Goal: Find specific page/section: Find specific page/section

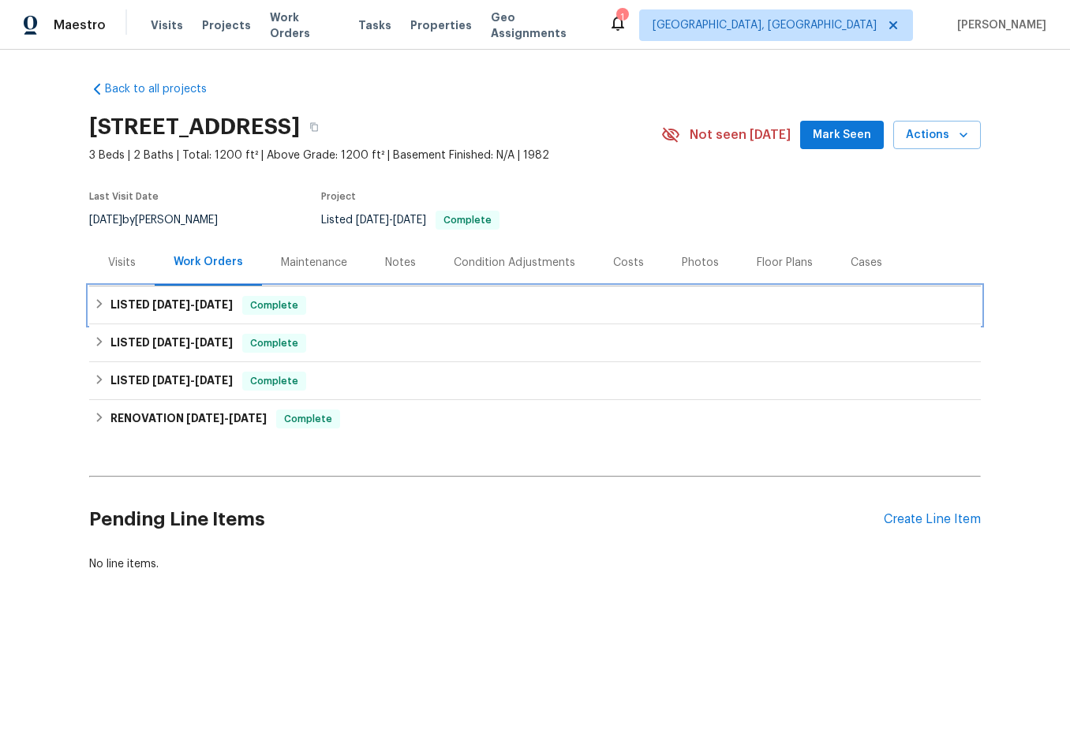
click at [133, 303] on h6 "LISTED [DATE] - [DATE]" at bounding box center [171, 305] width 122 height 19
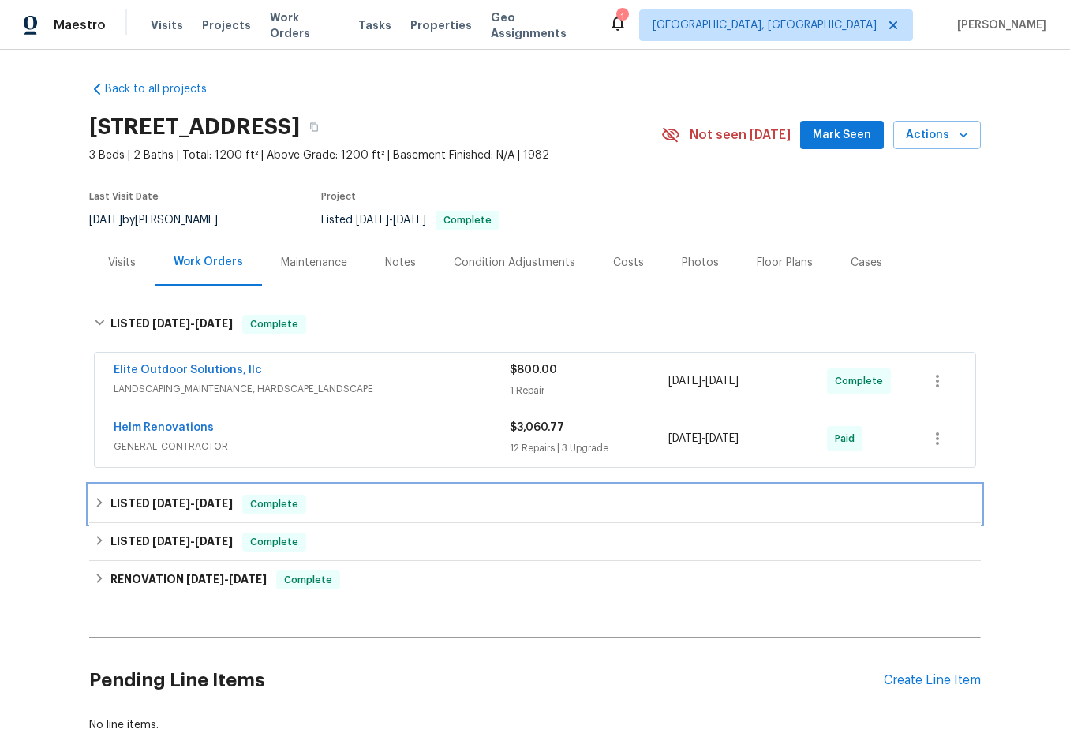
drag, startPoint x: 125, startPoint y: 492, endPoint x: 141, endPoint y: 522, distance: 34.6
click at [126, 492] on div "LISTED [DATE] - [DATE] Complete" at bounding box center [535, 504] width 892 height 38
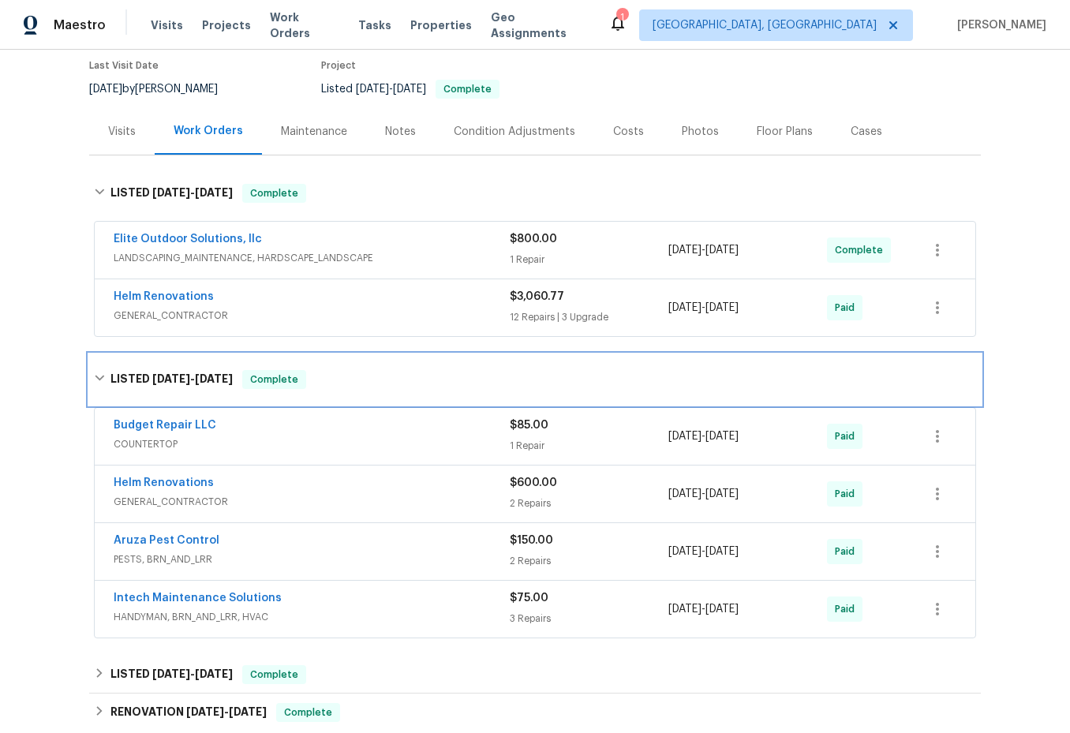
scroll to position [158, 0]
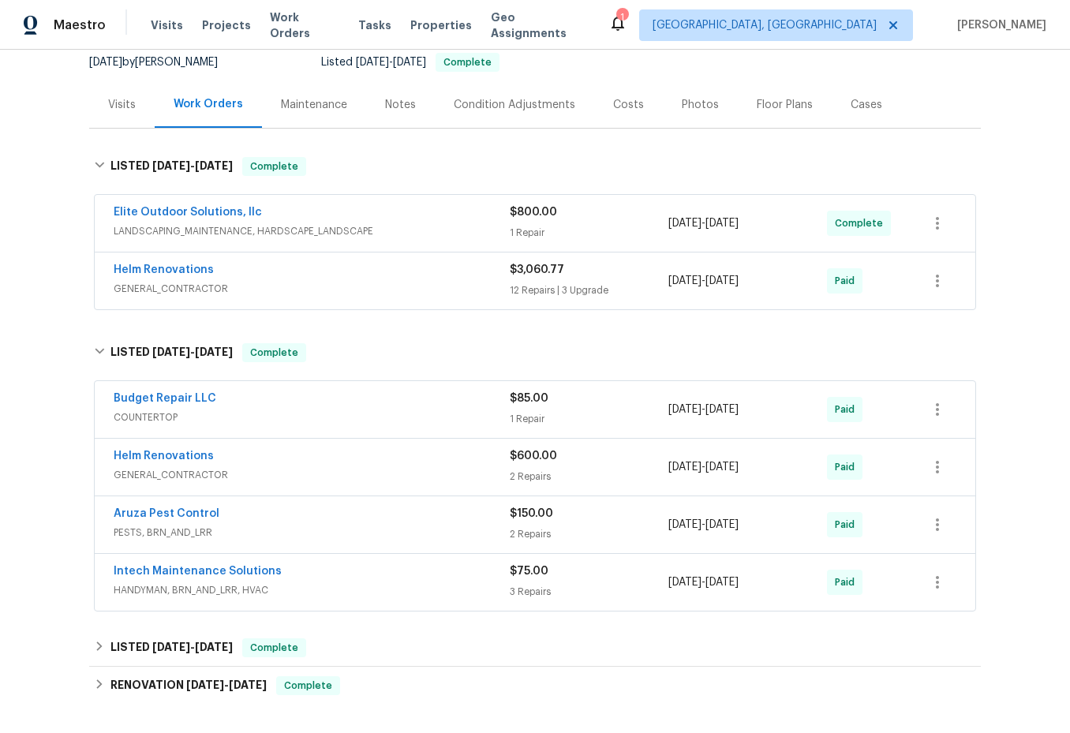
click at [314, 235] on span "LANDSCAPING_MAINTENANCE, HARDSCAPE_LANDSCAPE" at bounding box center [312, 231] width 396 height 16
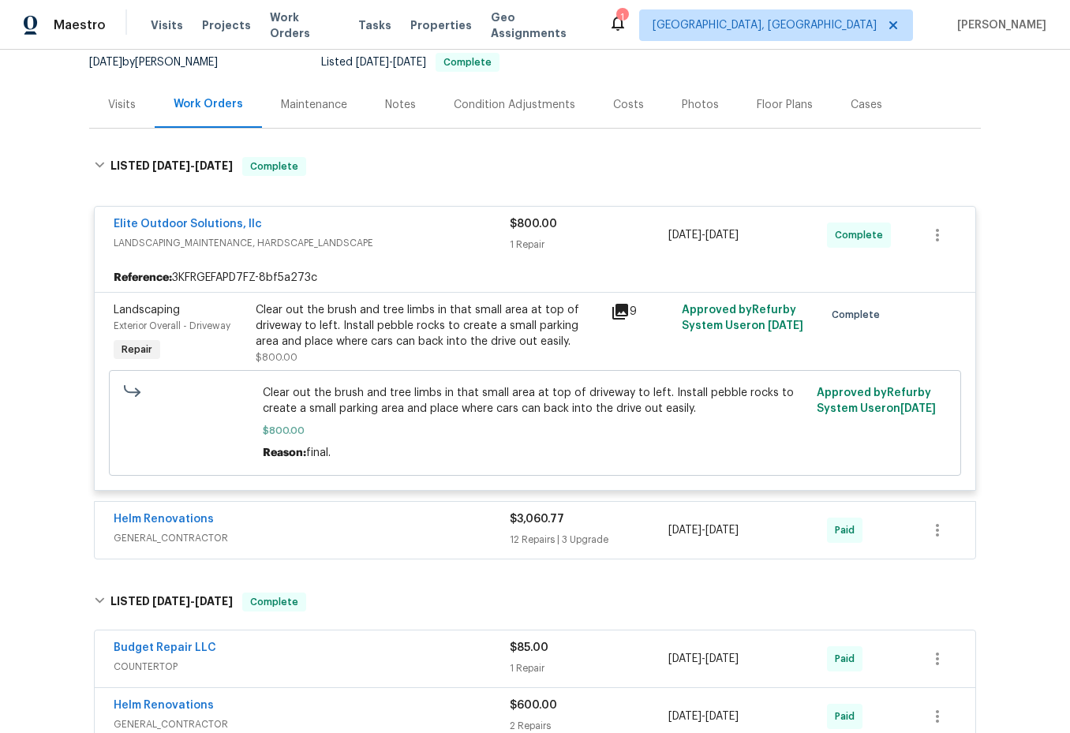
click at [292, 536] on span "GENERAL_CONTRACTOR" at bounding box center [312, 538] width 396 height 16
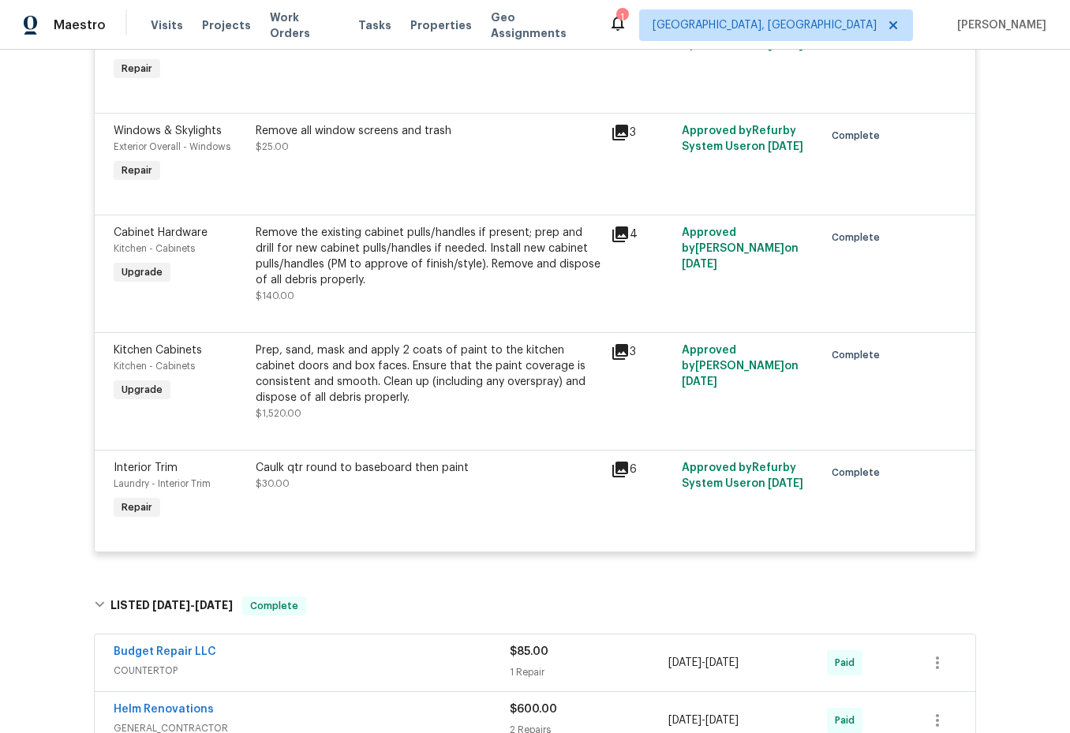
scroll to position [2051, 0]
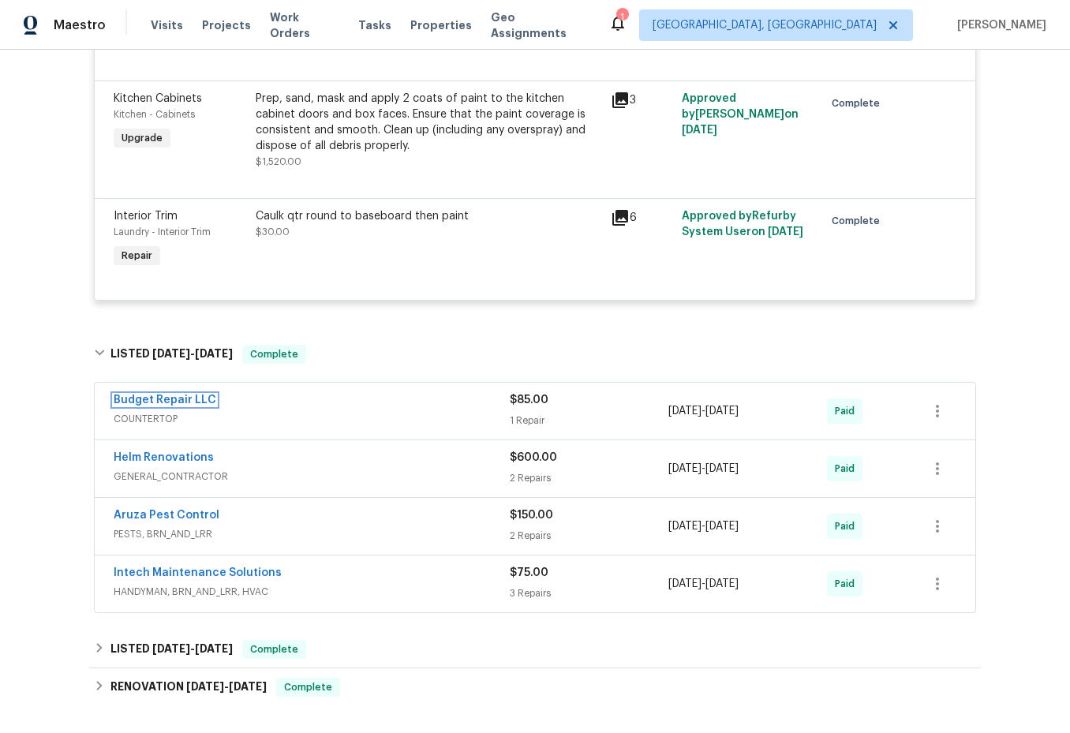
click at [144, 403] on link "Budget Repair LLC" at bounding box center [165, 399] width 103 height 11
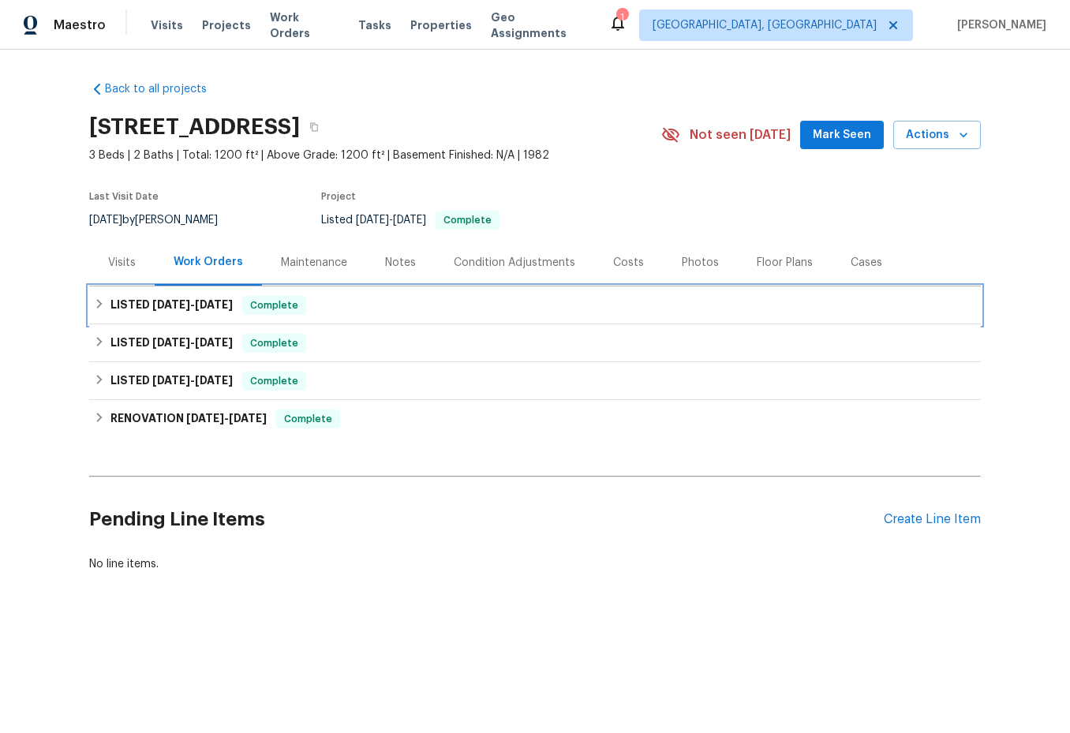
click at [114, 311] on h6 "LISTED [DATE] - [DATE]" at bounding box center [171, 305] width 122 height 19
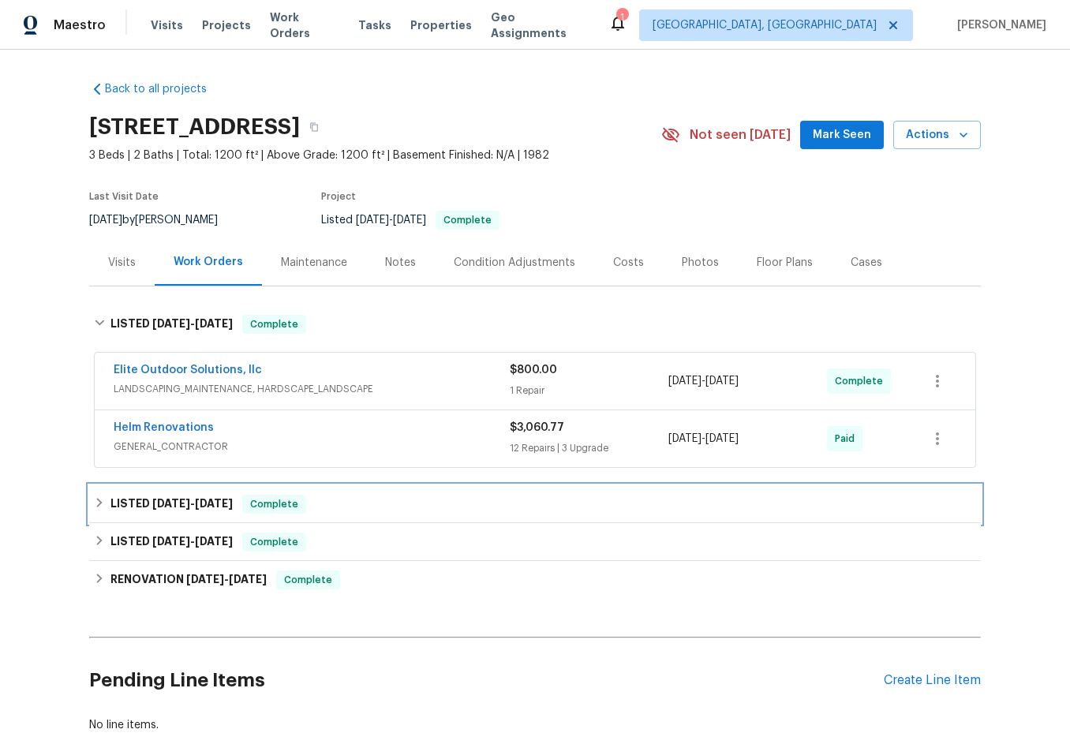
click at [101, 497] on div "LISTED [DATE] - [DATE] Complete" at bounding box center [535, 504] width 882 height 19
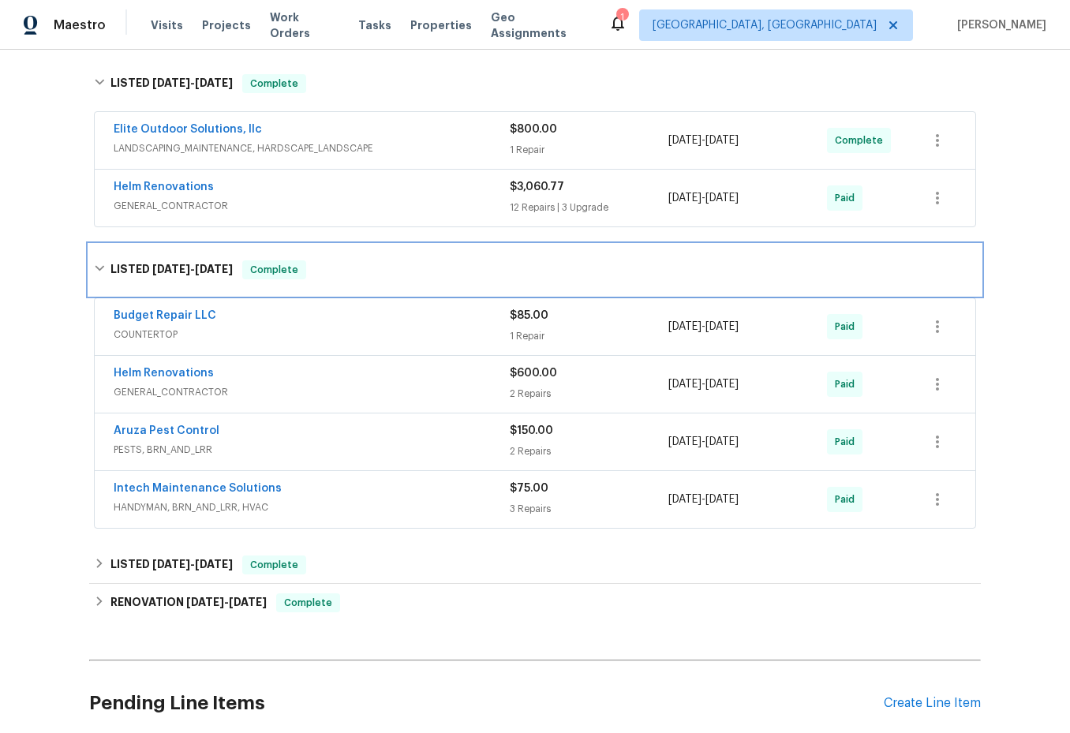
scroll to position [316, 0]
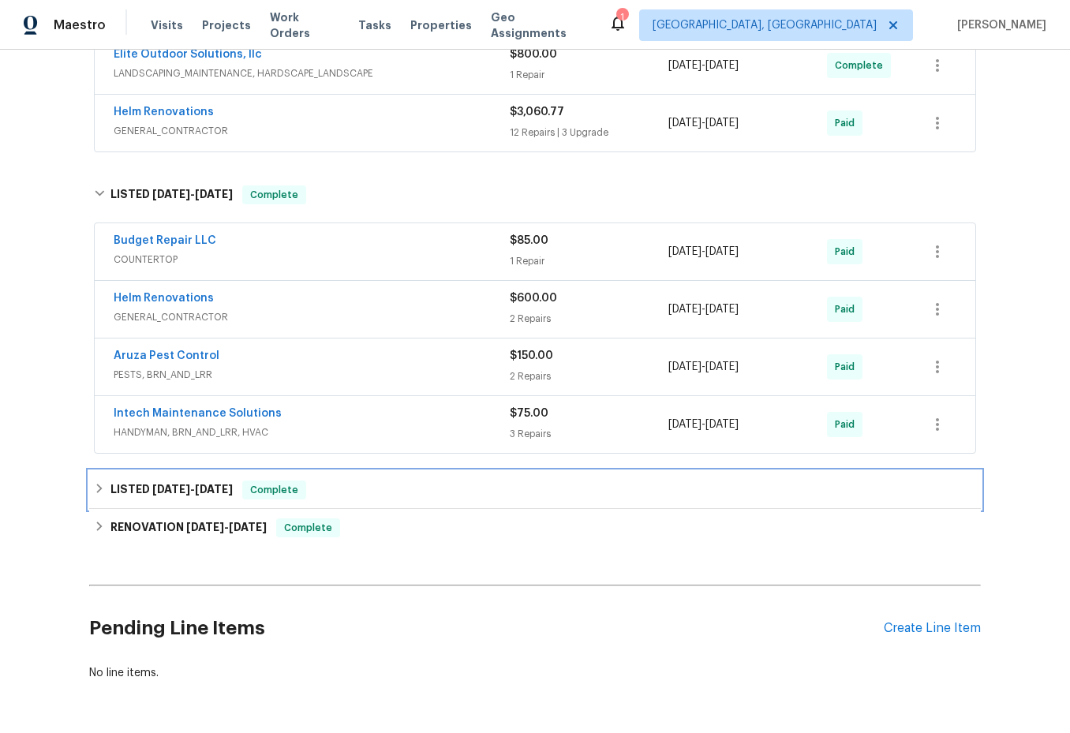
click at [102, 490] on div "LISTED [DATE] - [DATE] Complete" at bounding box center [535, 489] width 882 height 19
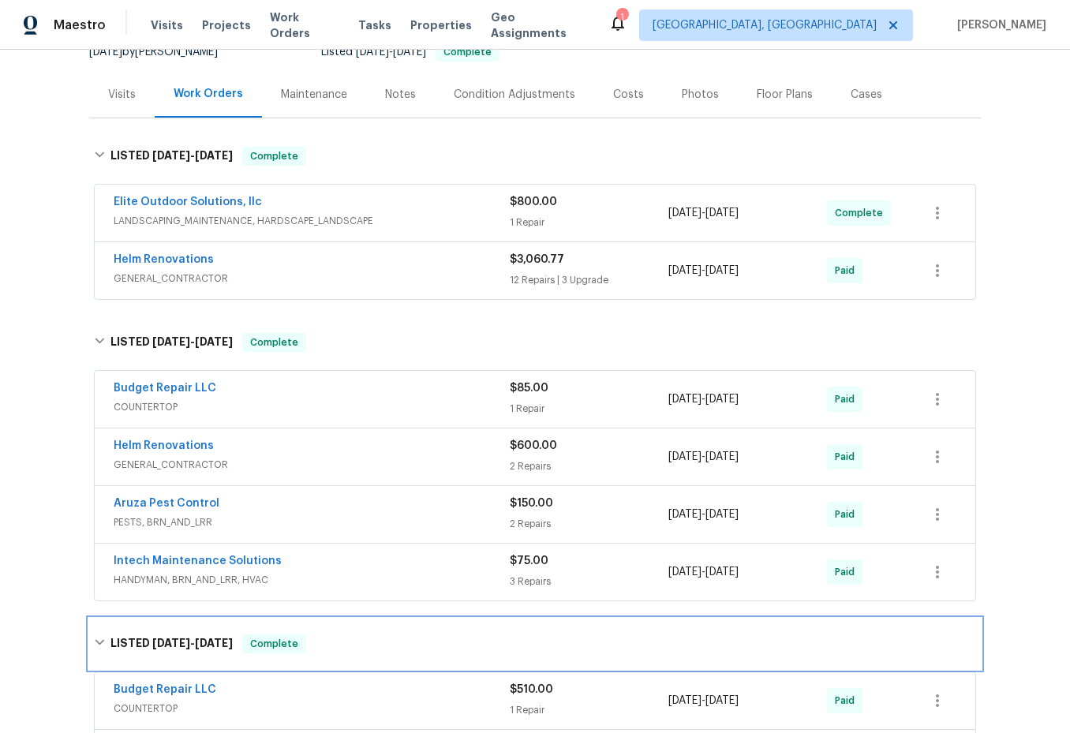
scroll to position [158, 0]
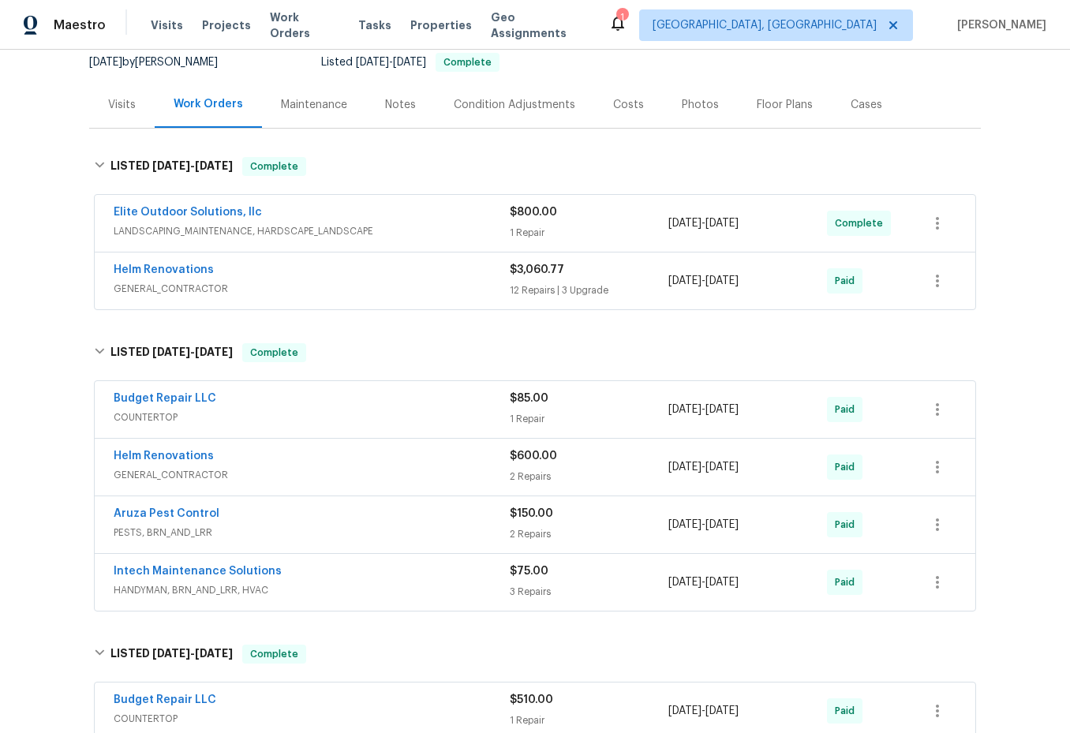
click at [265, 286] on span "GENERAL_CONTRACTOR" at bounding box center [312, 289] width 396 height 16
